Goal: Check status: Check status

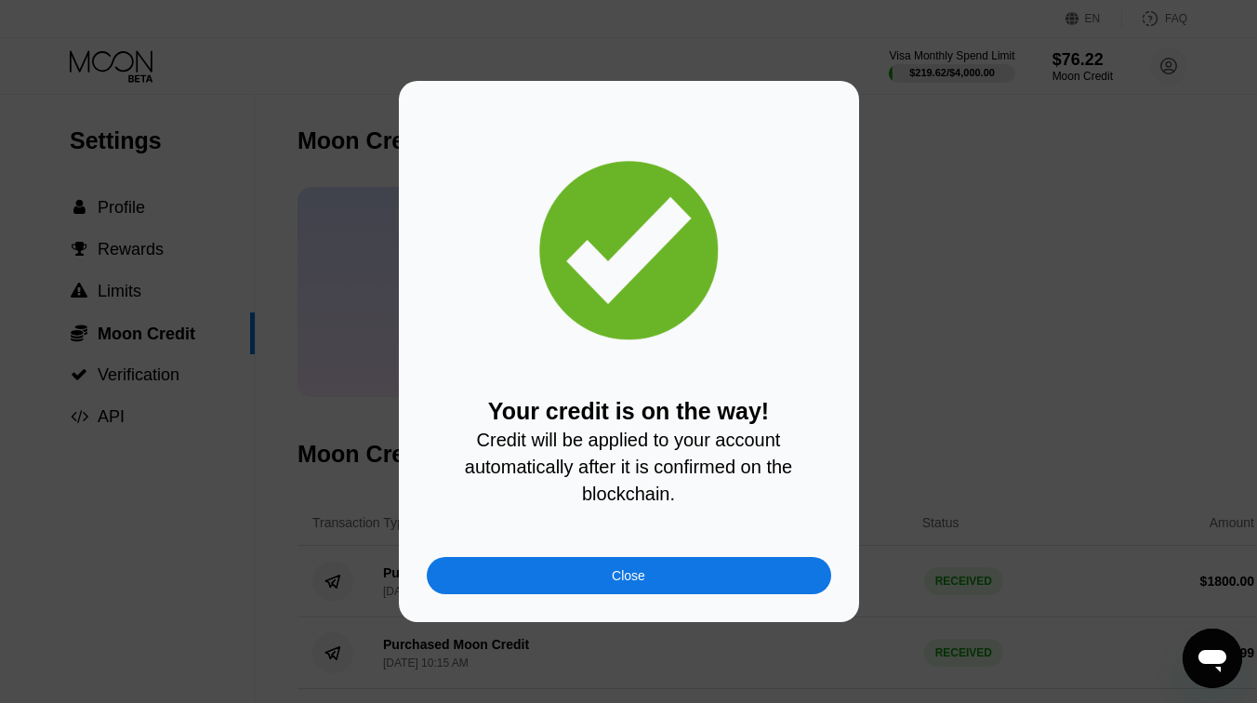
click at [624, 603] on div "Your credit is on the way! Credit will be applied to your account automatically…" at bounding box center [629, 351] width 460 height 541
click at [641, 577] on div "Close" at bounding box center [628, 575] width 33 height 15
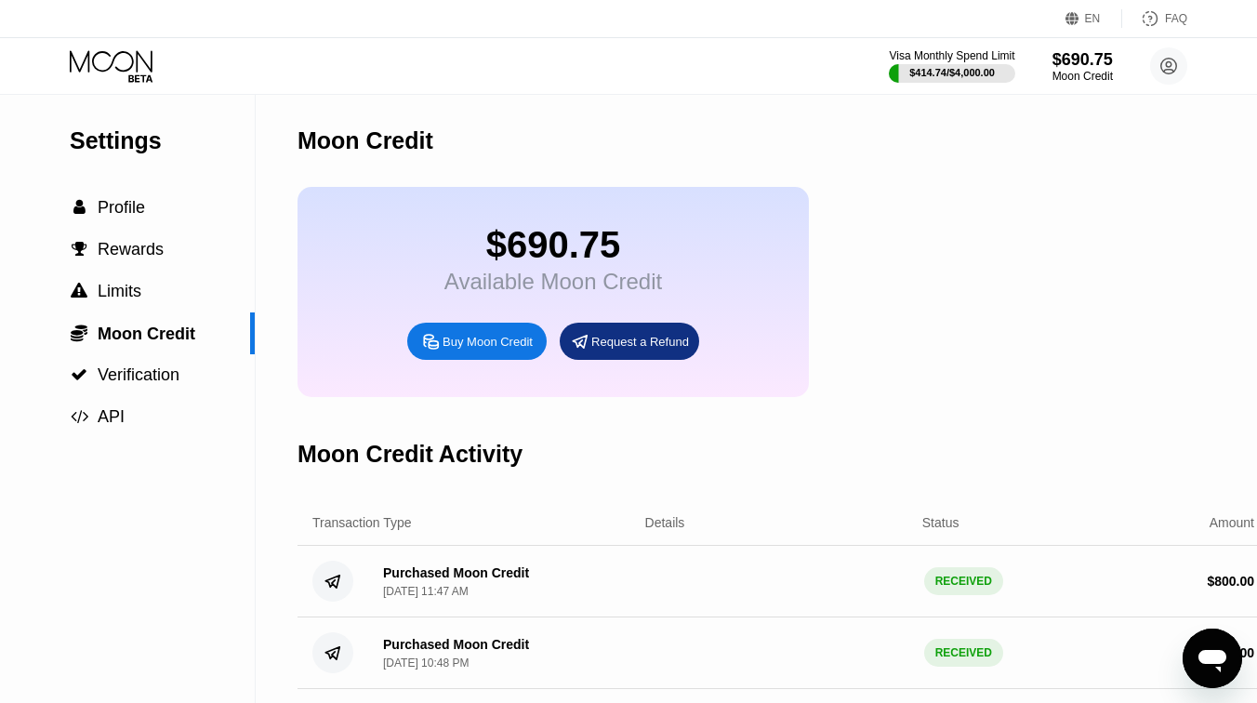
click at [115, 86] on div "Visa Monthly Spend Limit $414.74 / $4,000.00 $690.75 Moon Credit eyadraji5@gmai…" at bounding box center [628, 66] width 1257 height 56
click at [133, 67] on icon at bounding box center [113, 66] width 86 height 33
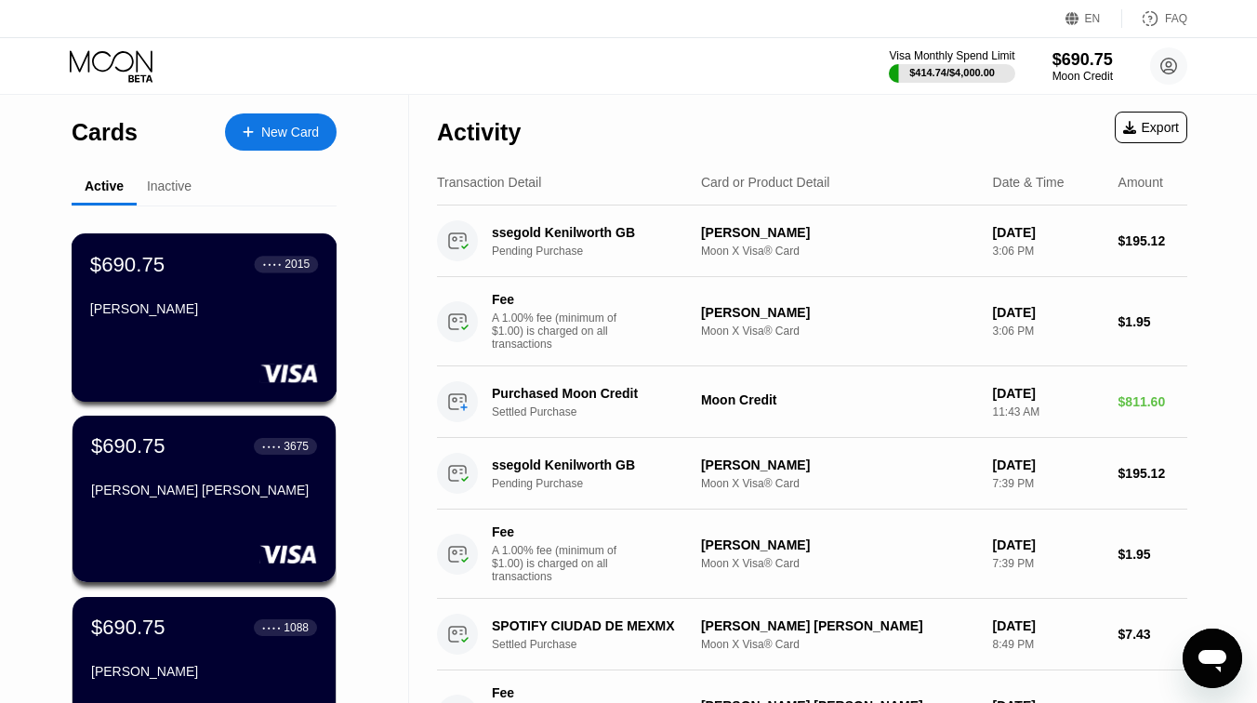
click at [245, 317] on div "[PERSON_NAME]" at bounding box center [204, 312] width 228 height 22
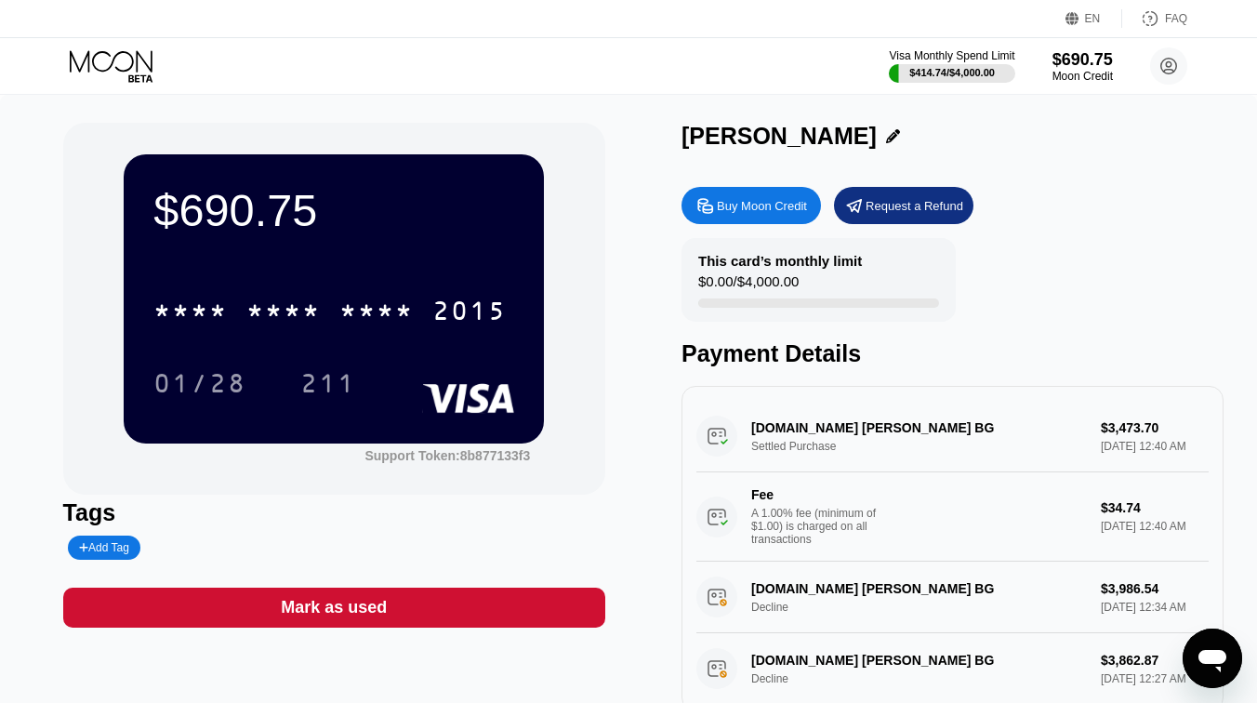
click at [100, 46] on div "Visa Monthly Spend Limit $414.74 / $4,000.00 $690.75 Moon Credit eyadraji5@gmai…" at bounding box center [628, 66] width 1257 height 56
click at [110, 73] on icon at bounding box center [113, 66] width 86 height 33
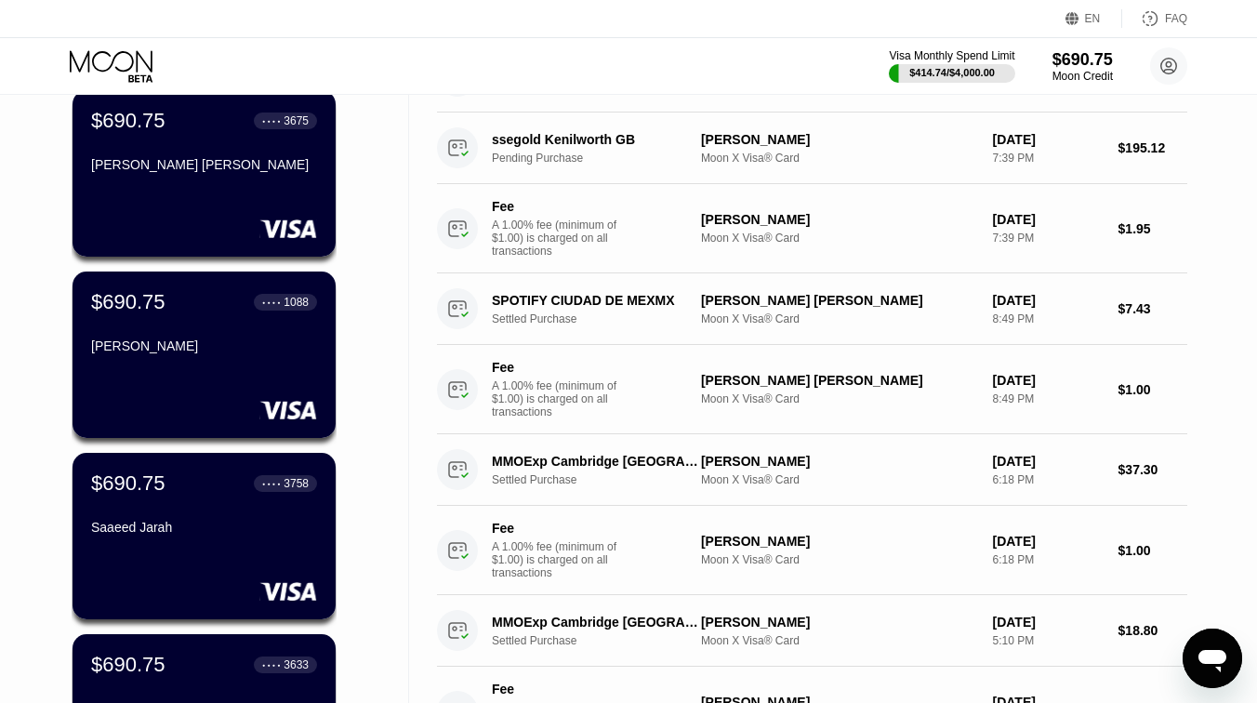
scroll to position [459, 0]
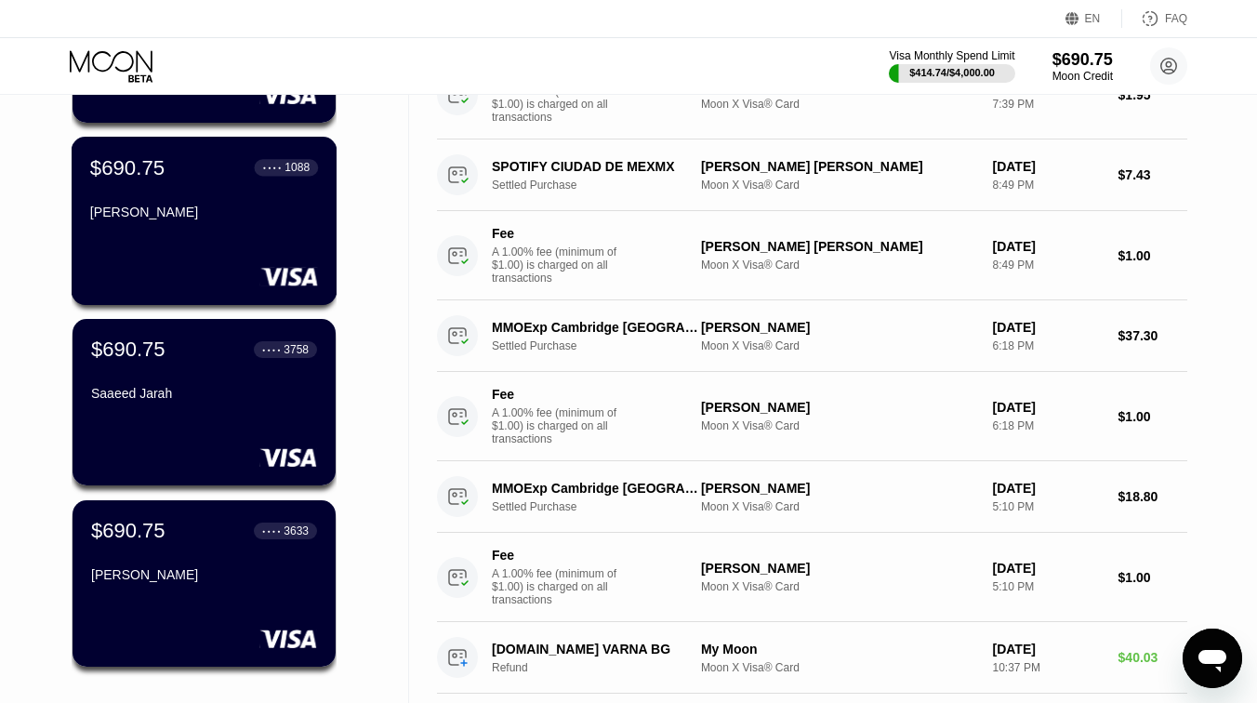
click at [179, 245] on div "$690.75 ● ● ● ● 1088 mark jarrah" at bounding box center [205, 221] width 266 height 168
